Goal: Transaction & Acquisition: Purchase product/service

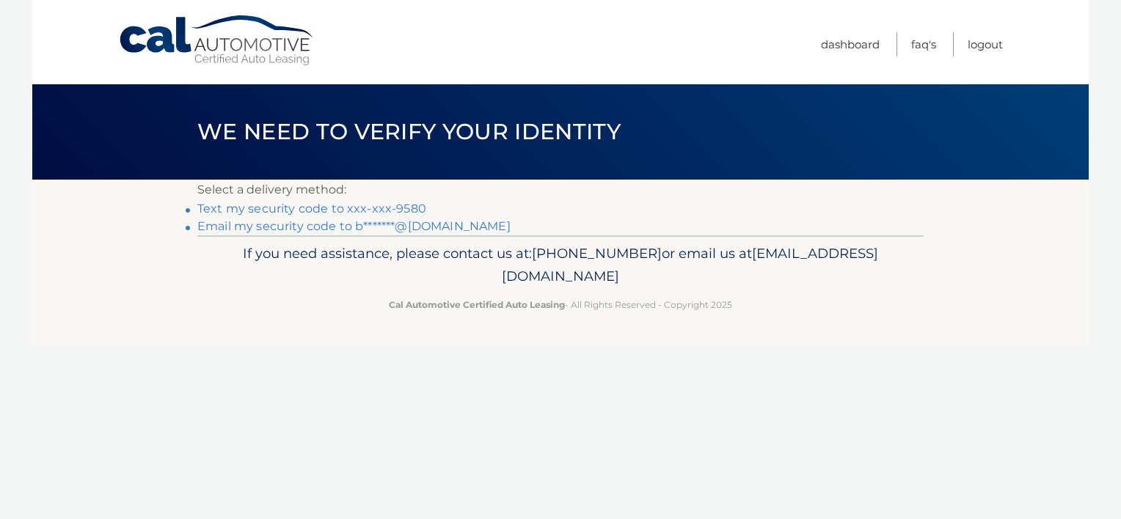
click at [408, 226] on link "Email my security code to b*******@aol.com" at bounding box center [353, 226] width 313 height 14
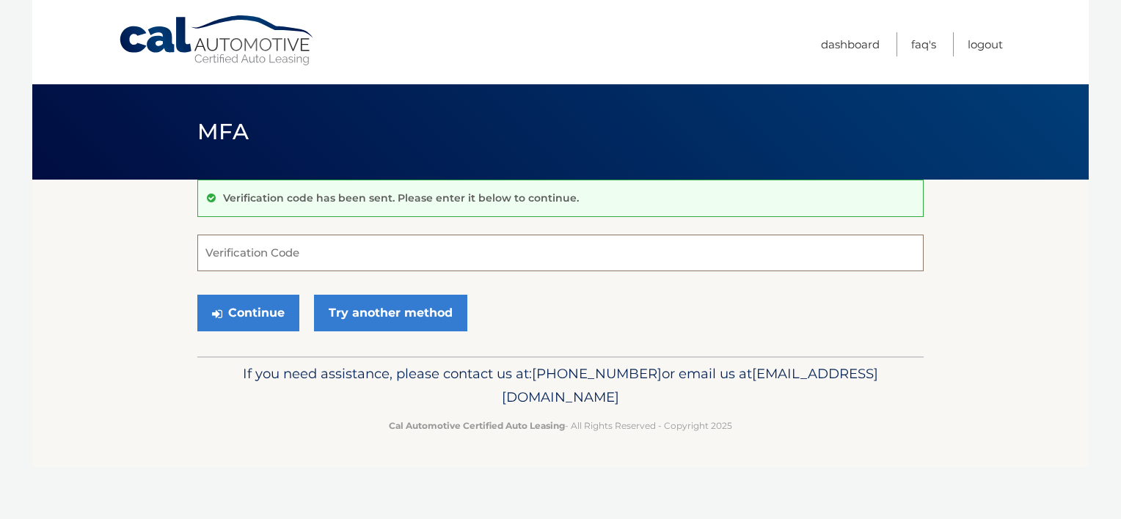
click at [373, 245] on input "Verification Code" at bounding box center [560, 253] width 726 height 37
type input "935241"
click at [252, 315] on button "Continue" at bounding box center [248, 313] width 102 height 37
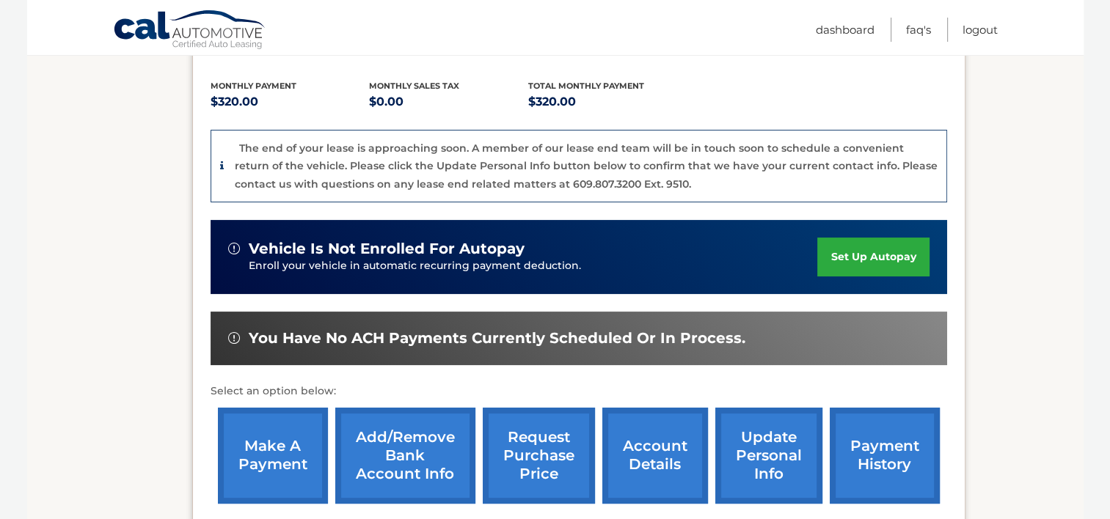
scroll to position [390, 0]
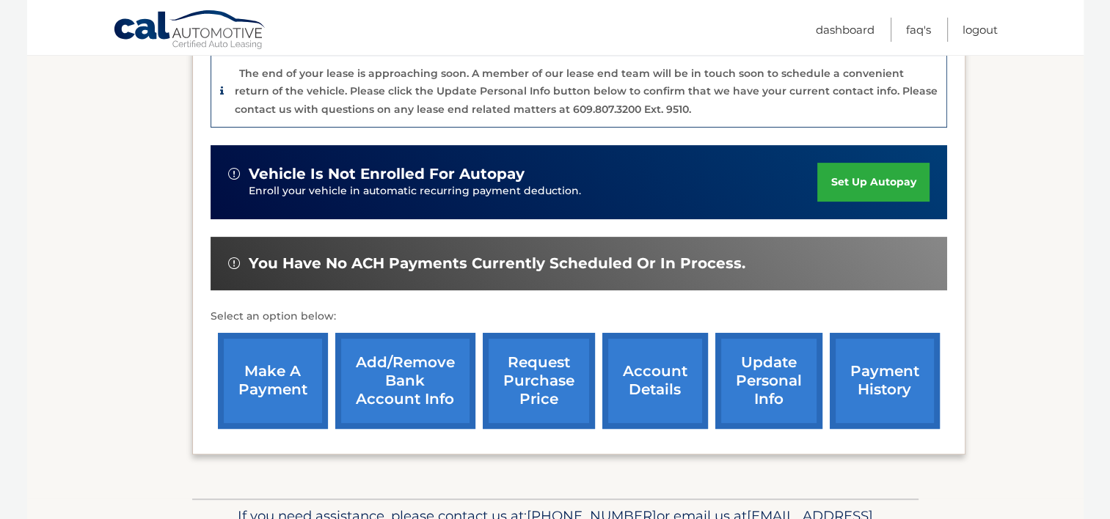
click at [648, 337] on link "account details" at bounding box center [655, 381] width 106 height 96
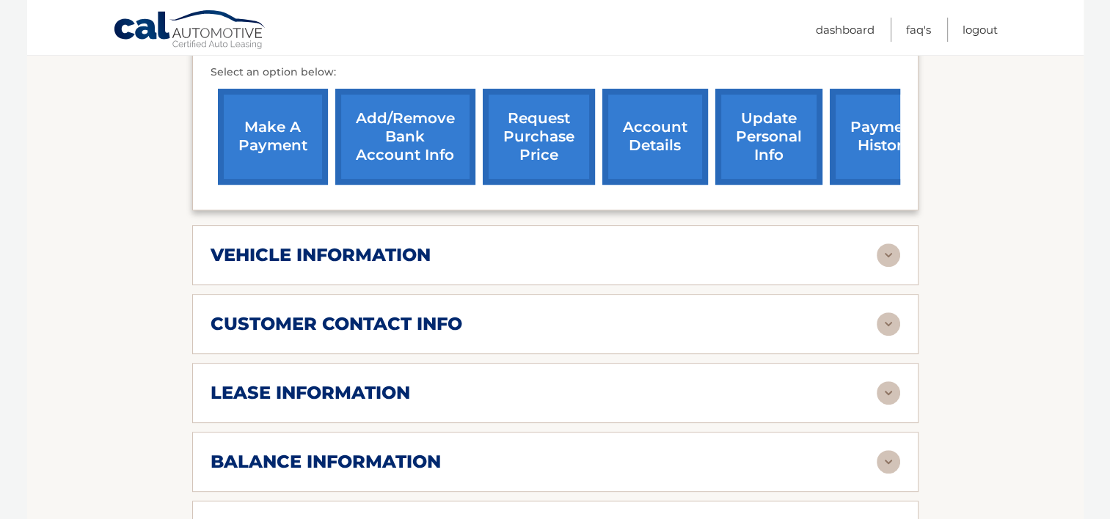
scroll to position [577, 0]
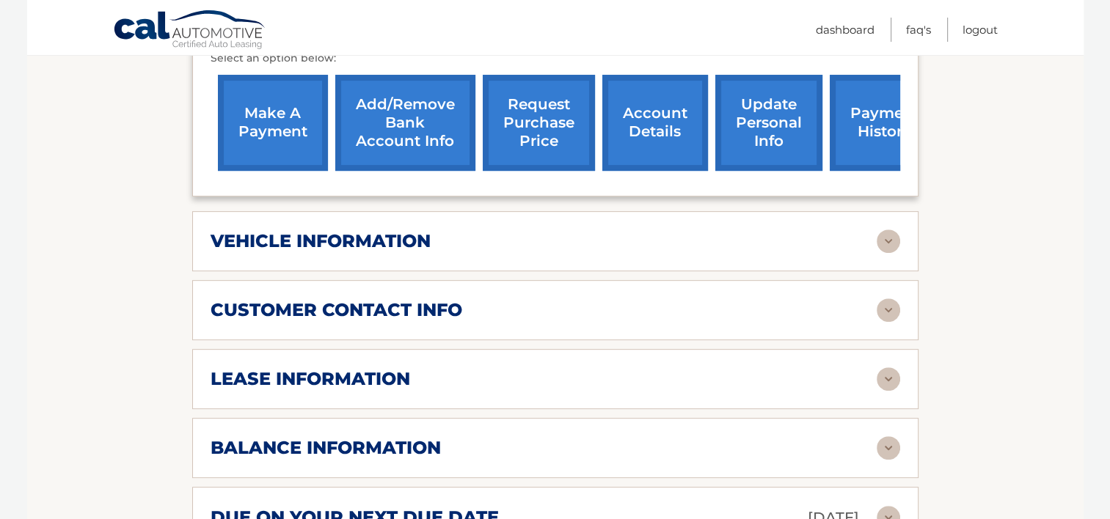
click at [706, 230] on div "vehicle information" at bounding box center [544, 241] width 666 height 22
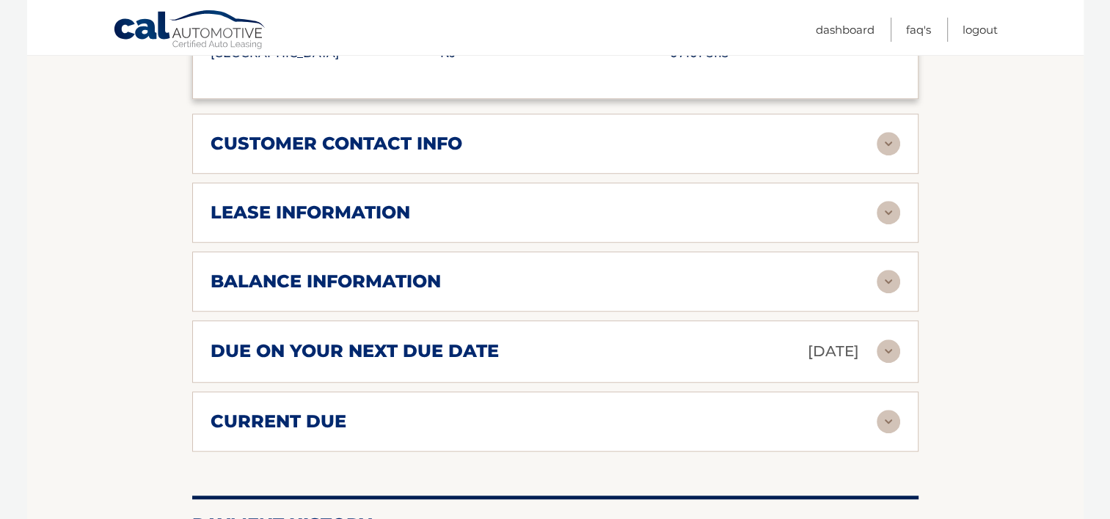
scroll to position [1105, 0]
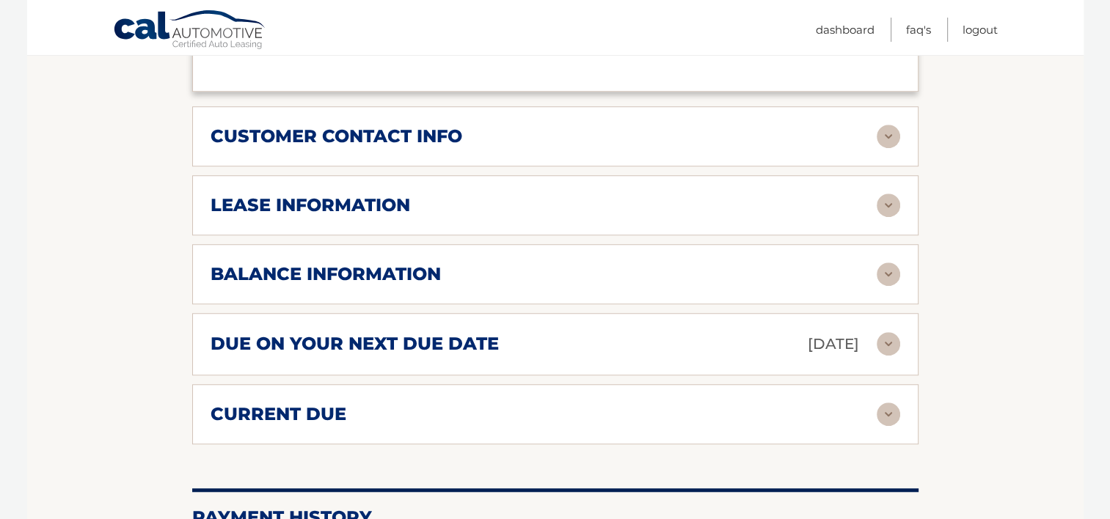
click at [713, 263] on div "balance information" at bounding box center [544, 274] width 666 height 22
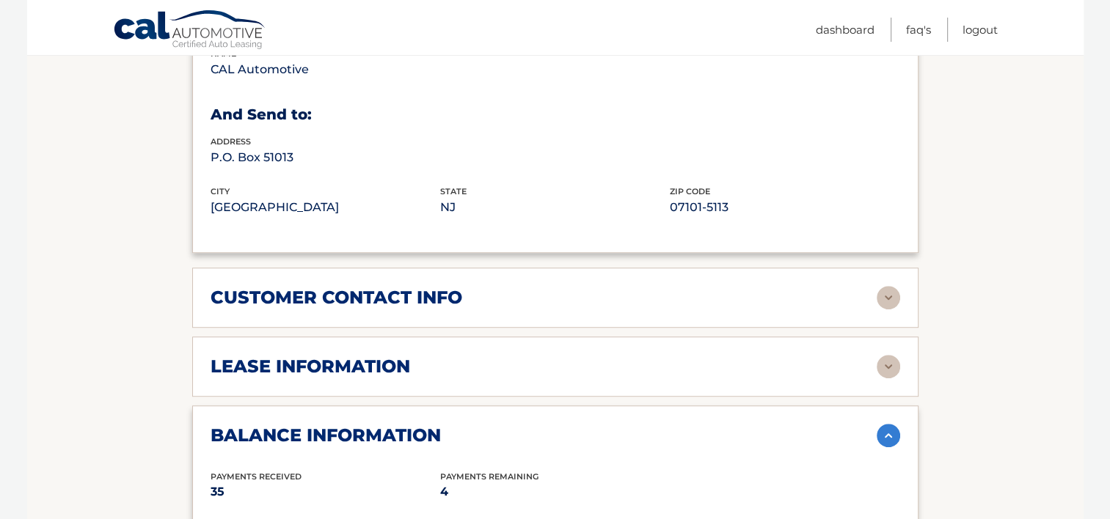
scroll to position [942, 0]
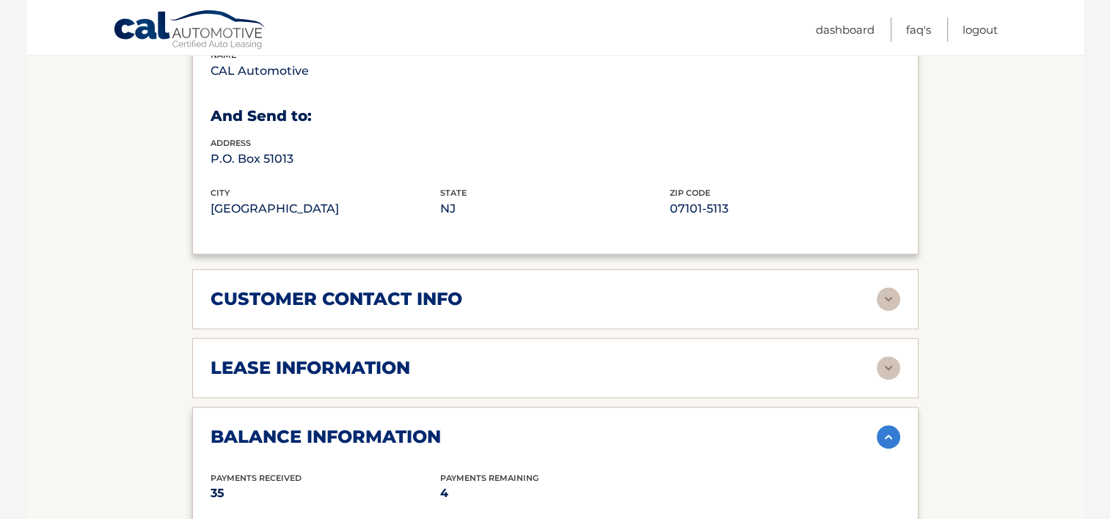
click at [696, 338] on div "lease information Contract Start Date Sep 24, 2022 Term 39 Maturity Date Dec 24…" at bounding box center [555, 368] width 726 height 60
click at [888, 356] on img at bounding box center [888, 367] width 23 height 23
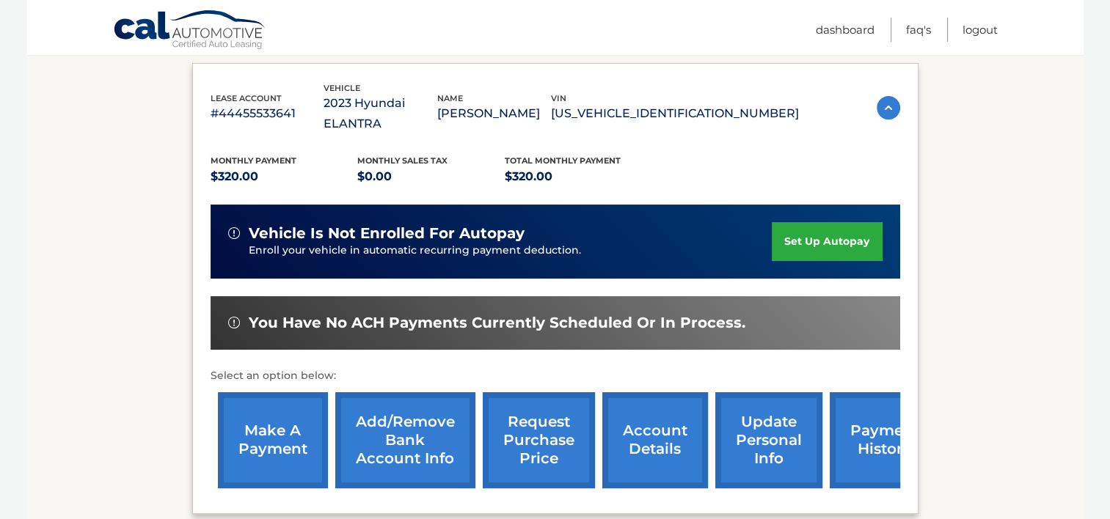
scroll to position [258, 0]
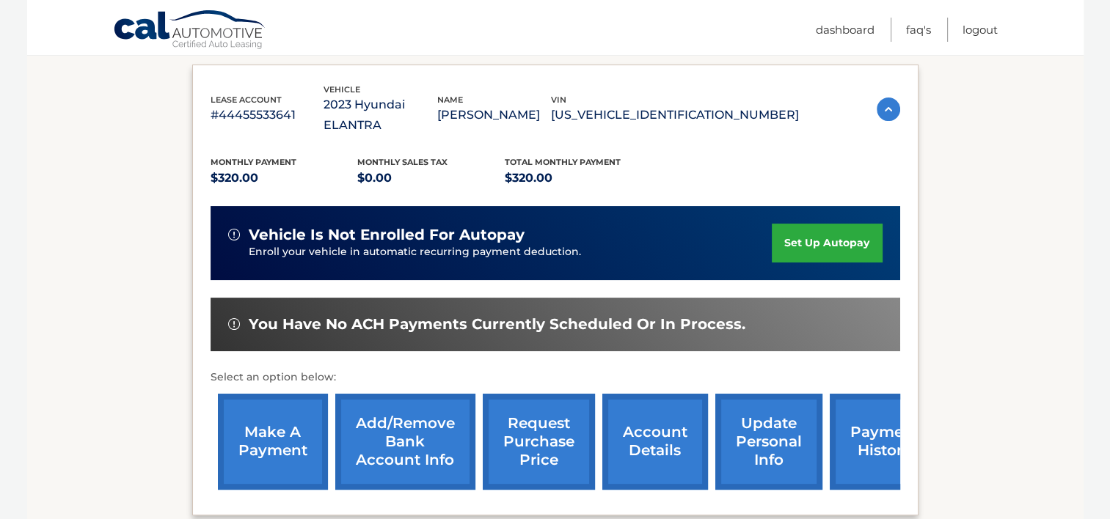
click at [287, 410] on link "make a payment" at bounding box center [273, 442] width 110 height 96
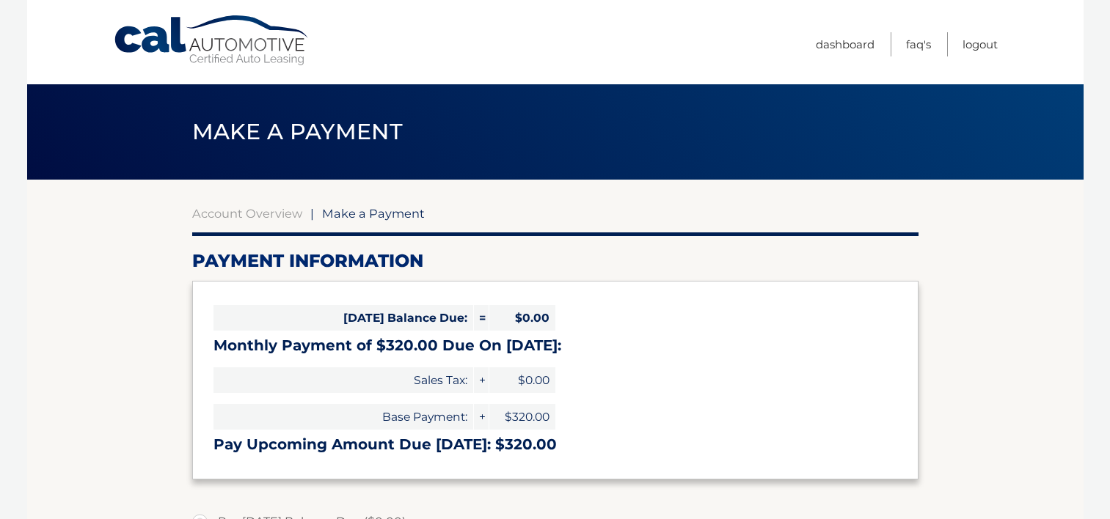
select select "YWQ3ZjBiZWYtYjIxMi00NGUzLTg2MGMtZTZkNjY1ZGQ0Y2Ew"
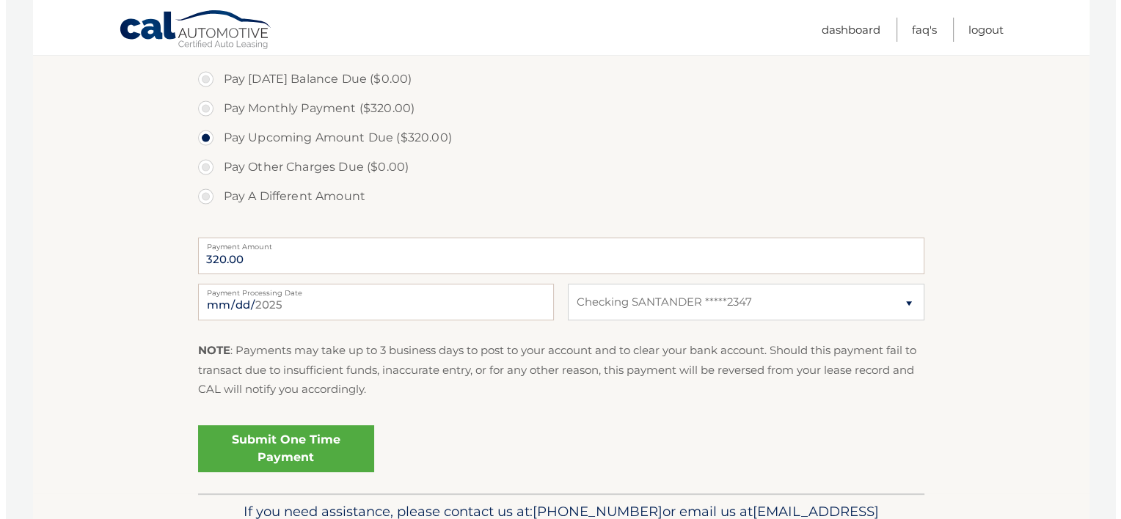
scroll to position [449, 0]
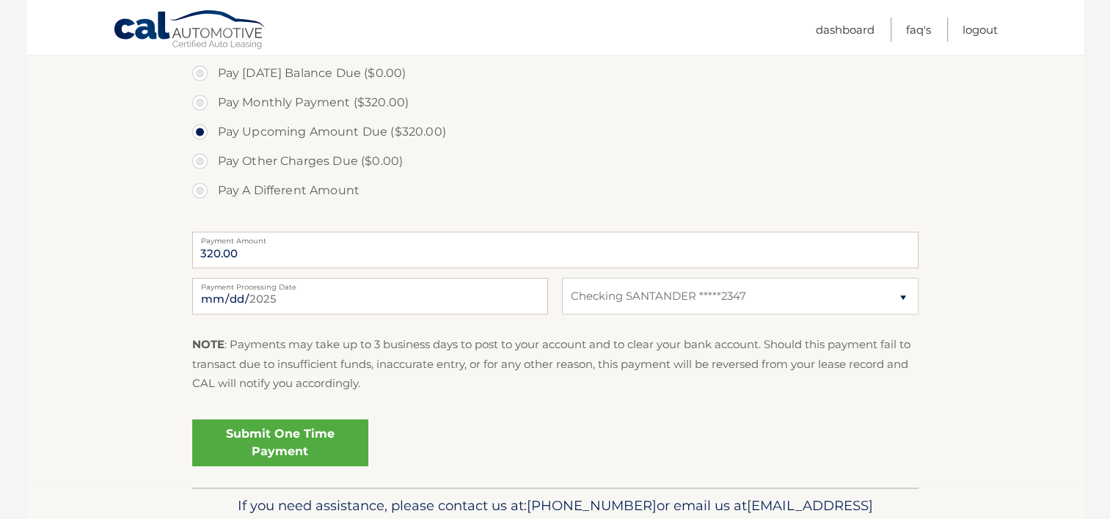
click at [285, 436] on link "Submit One Time Payment" at bounding box center [280, 443] width 176 height 47
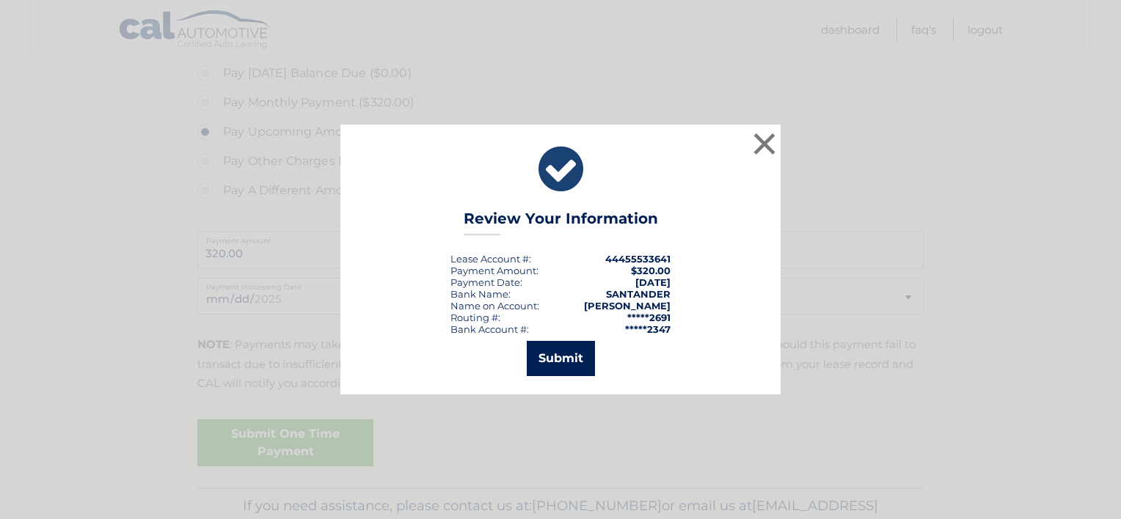
click at [553, 361] on button "Submit" at bounding box center [561, 358] width 68 height 35
